Goal: Find specific page/section: Find specific page/section

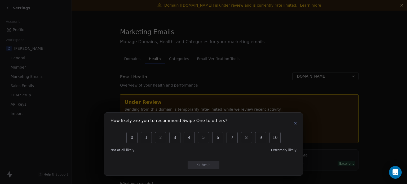
click at [296, 124] on icon "button" at bounding box center [295, 123] width 4 height 4
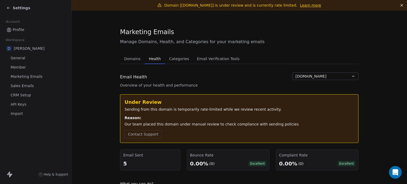
click at [15, 59] on span "General" at bounding box center [18, 58] width 15 height 6
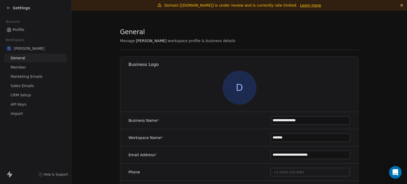
scroll to position [109, 0]
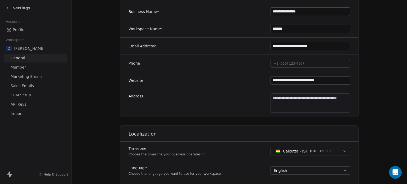
click at [19, 67] on span "Member" at bounding box center [18, 68] width 15 height 6
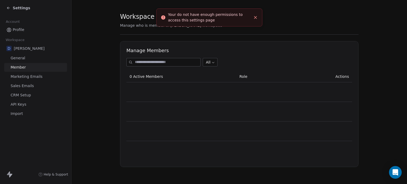
scroll to position [11, 0]
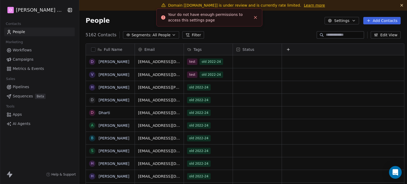
scroll to position [158, 327]
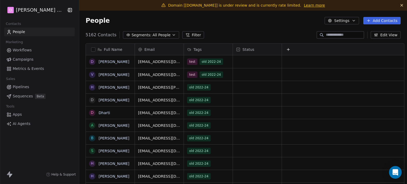
click at [22, 48] on span "Workflows" at bounding box center [22, 50] width 19 height 6
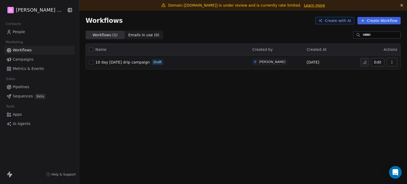
click at [95, 62] on span "10 day [DATE] drip campaign" at bounding box center [122, 62] width 54 height 4
click at [124, 61] on span "10 day [DATE] drip campaign" at bounding box center [122, 62] width 54 height 4
click at [103, 62] on span "10 day [DATE] drip campaign" at bounding box center [122, 62] width 54 height 4
click at [109, 62] on span "10 day [DATE] drip campaign" at bounding box center [122, 62] width 54 height 4
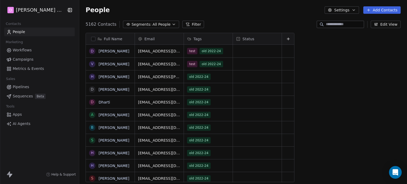
scroll to position [4, 4]
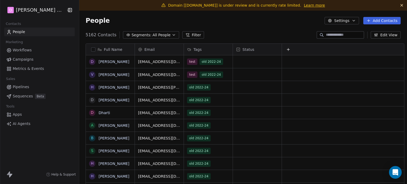
click at [24, 50] on span "Workflows" at bounding box center [22, 50] width 19 height 6
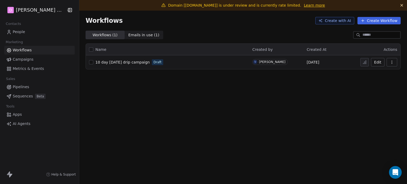
click at [125, 62] on span "10 day [DATE] drip campaign" at bounding box center [122, 62] width 54 height 4
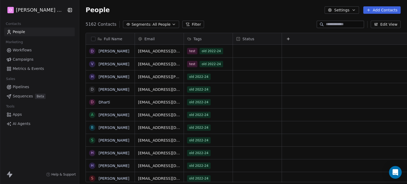
scroll to position [4, 4]
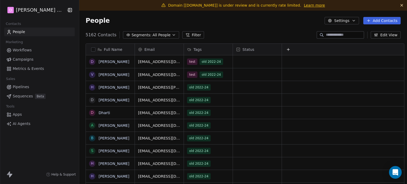
click at [25, 48] on span "Workflows" at bounding box center [22, 50] width 19 height 6
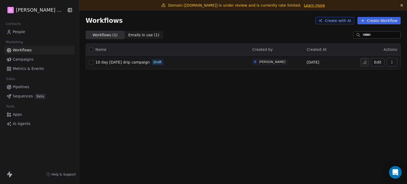
click at [106, 63] on span "10 day [DATE] drip campaign" at bounding box center [122, 62] width 54 height 4
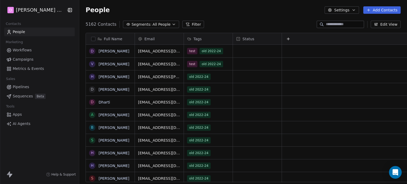
scroll to position [158, 327]
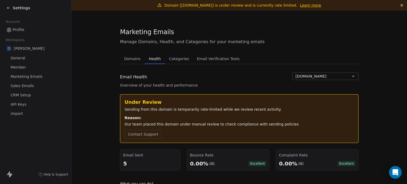
click at [20, 58] on span "General" at bounding box center [18, 58] width 15 height 6
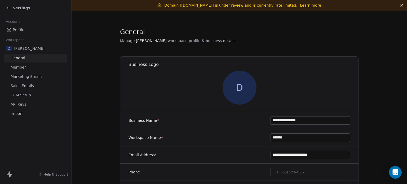
click at [20, 64] on link "Member" at bounding box center [35, 67] width 63 height 9
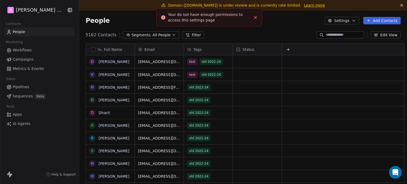
scroll to position [158, 327]
click at [20, 51] on span "Workflows" at bounding box center [22, 50] width 19 height 6
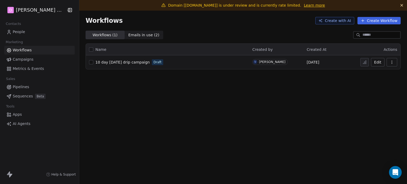
click at [111, 62] on span "10 day [DATE] drip campaign" at bounding box center [122, 62] width 54 height 4
